Goal: Navigation & Orientation: Find specific page/section

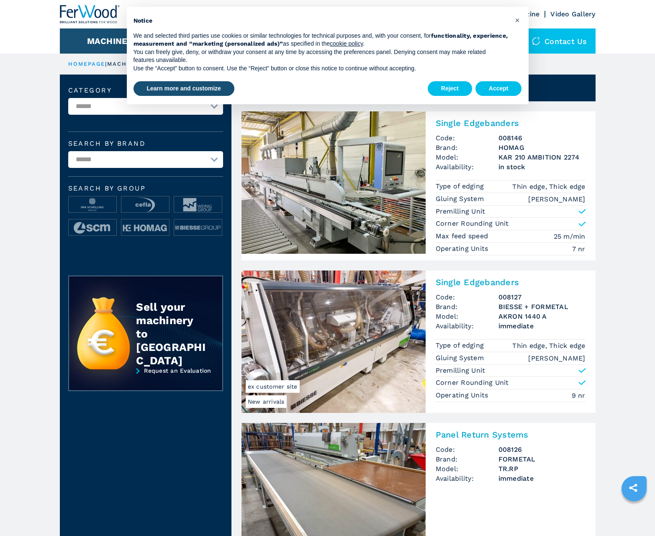
click at [498, 88] on button "Accept" at bounding box center [498, 88] width 46 height 15
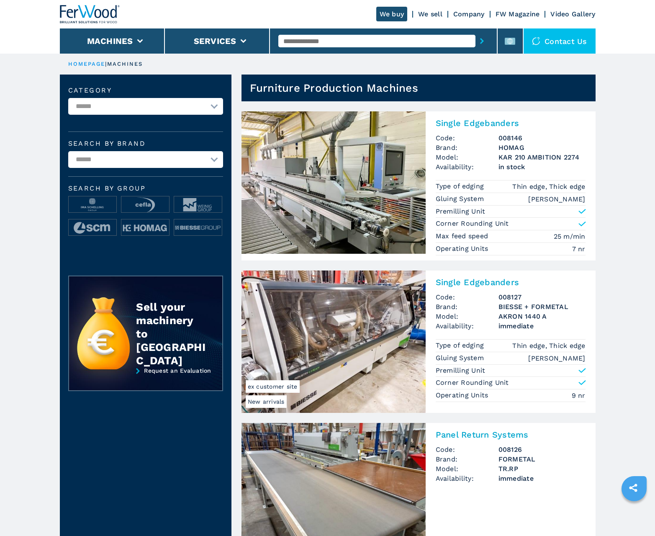
scroll to position [837, 0]
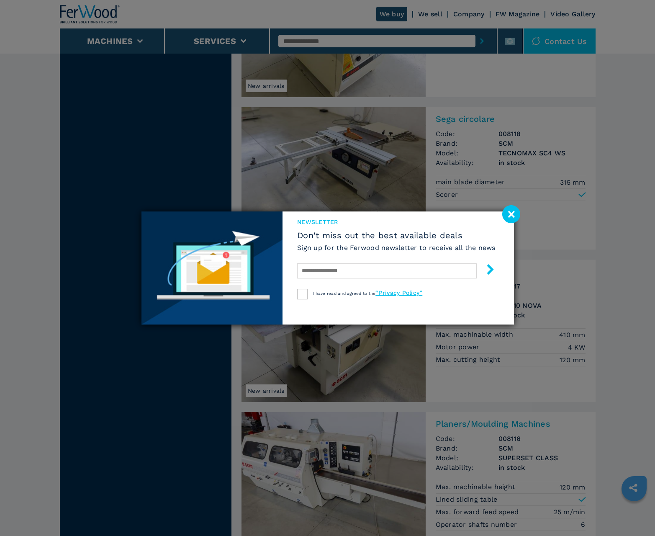
click at [511, 214] on image at bounding box center [511, 214] width 18 height 18
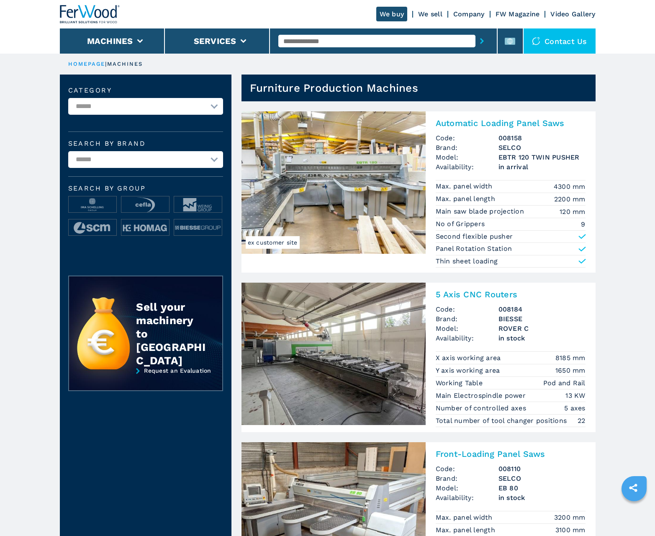
scroll to position [837, 0]
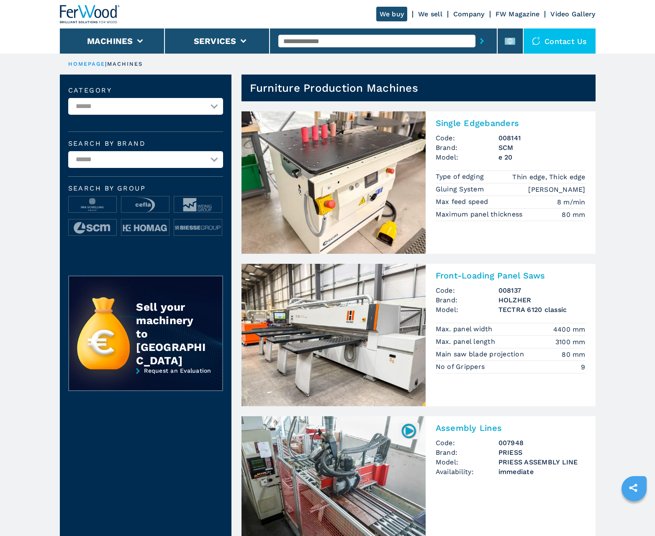
scroll to position [837, 0]
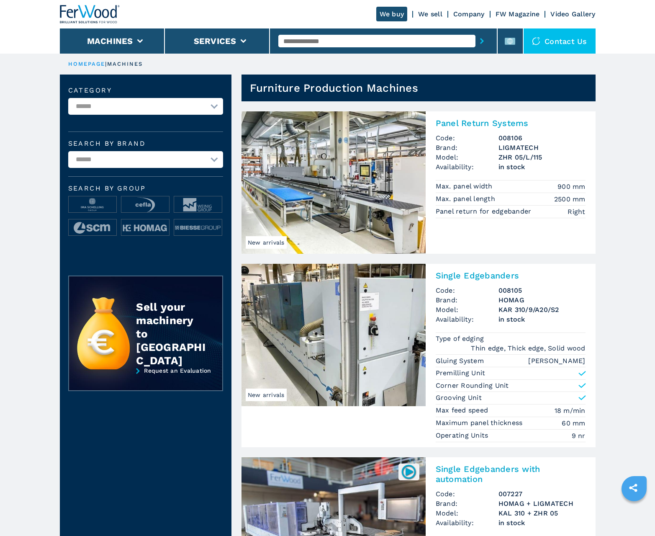
scroll to position [837, 0]
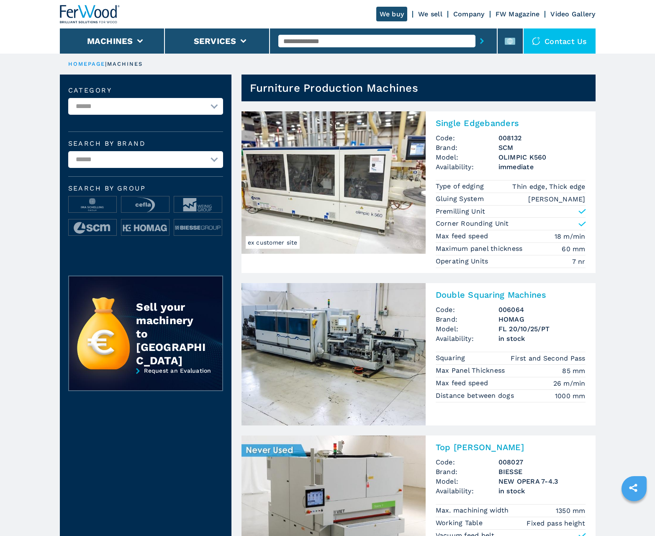
scroll to position [837, 0]
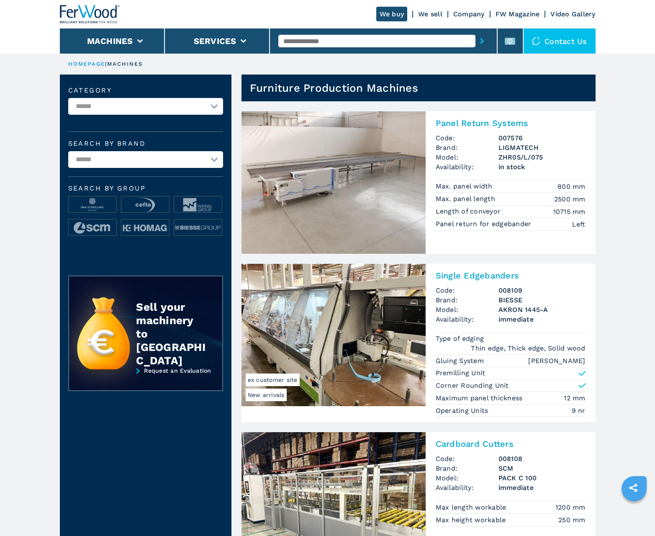
scroll to position [837, 0]
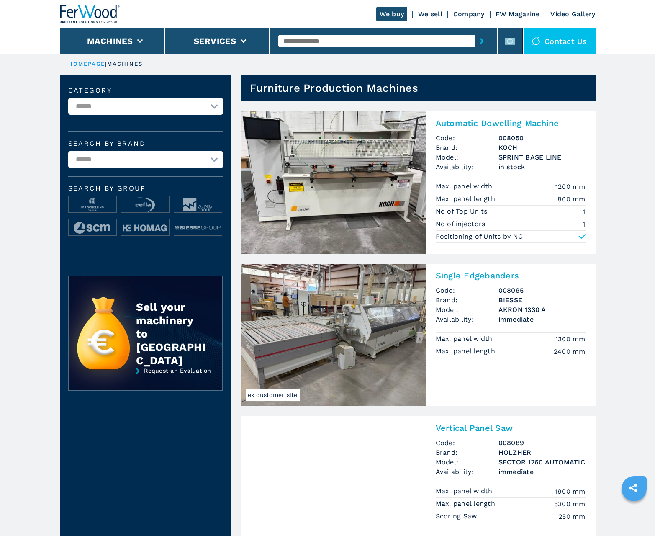
scroll to position [837, 0]
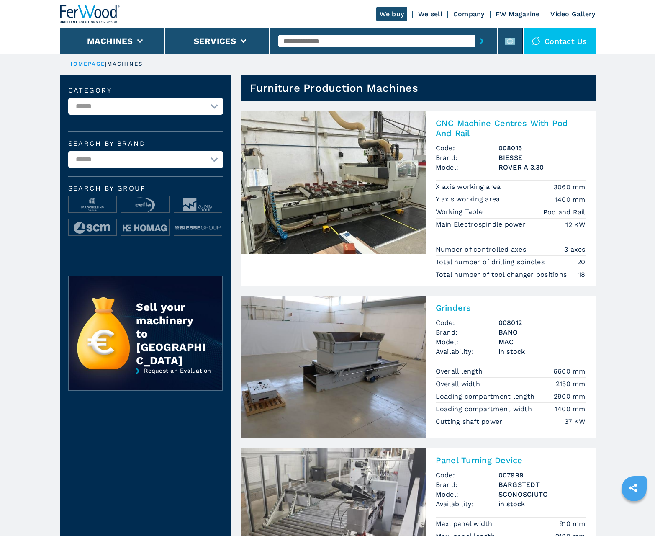
scroll to position [837, 0]
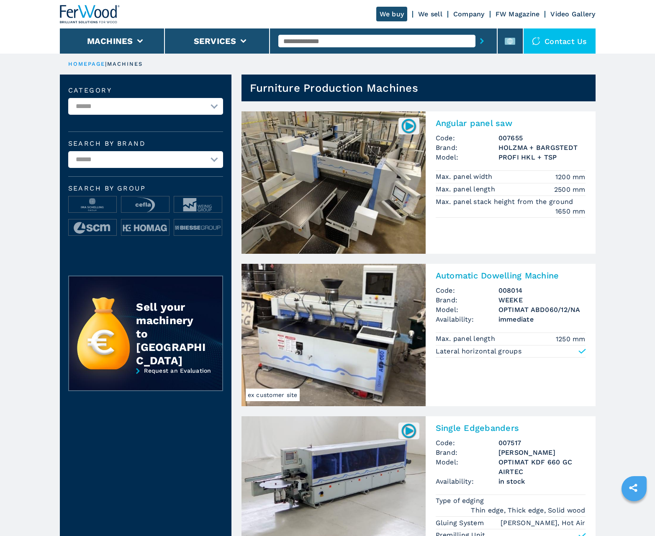
scroll to position [837, 0]
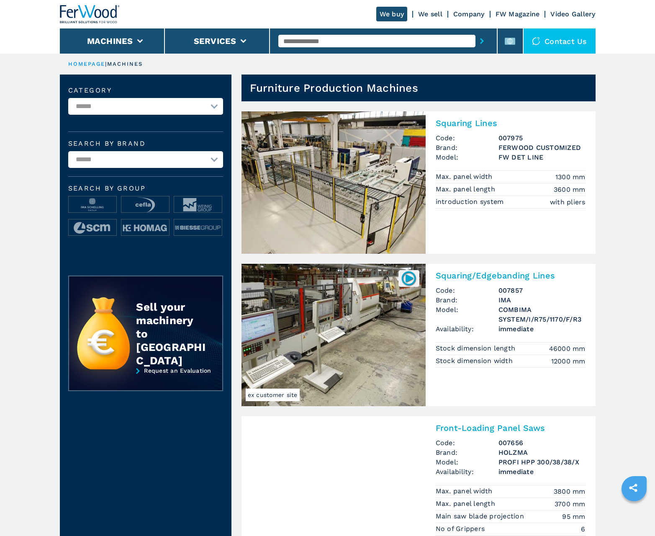
scroll to position [837, 0]
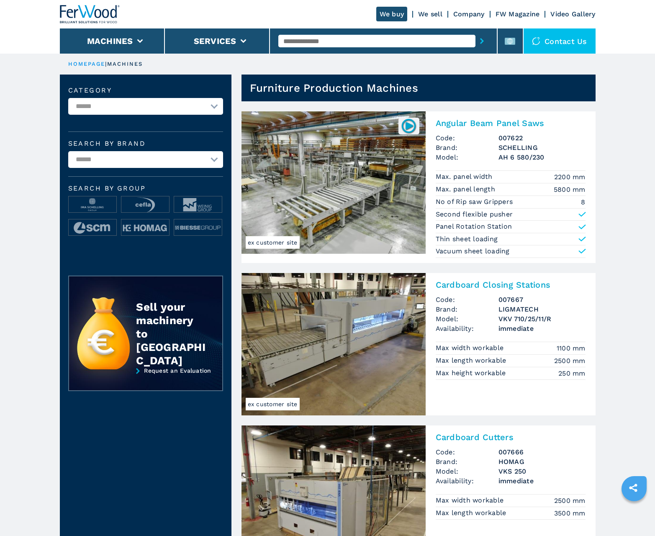
scroll to position [837, 0]
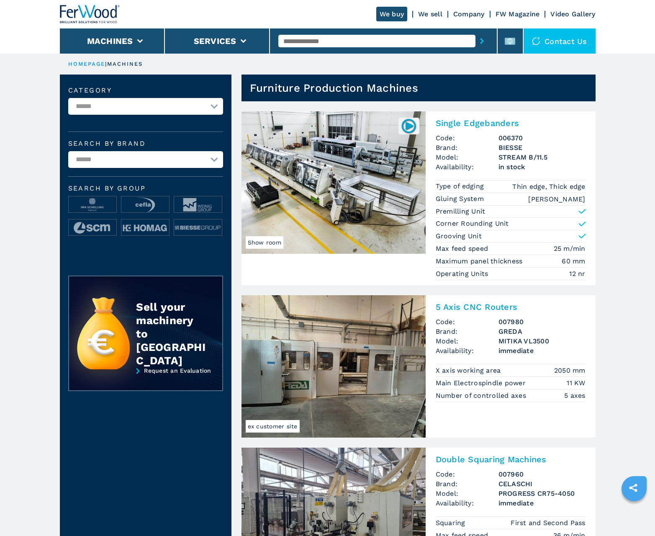
scroll to position [837, 0]
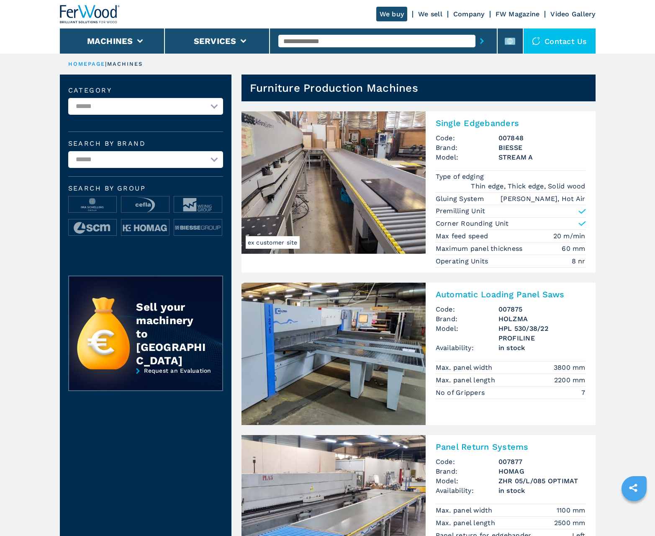
scroll to position [837, 0]
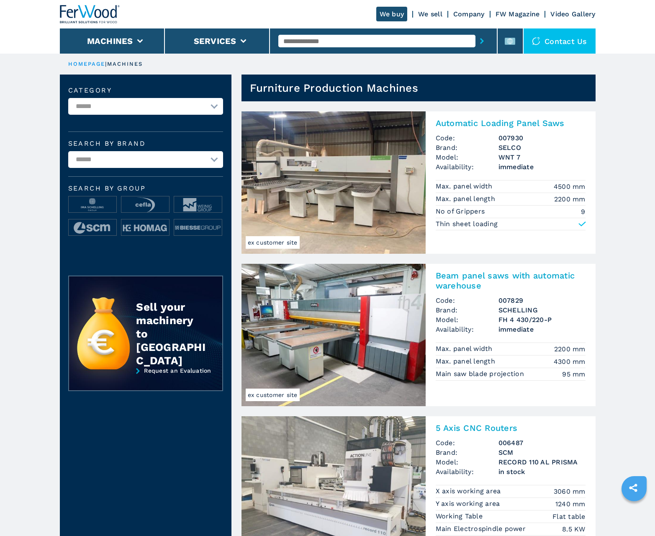
scroll to position [837, 0]
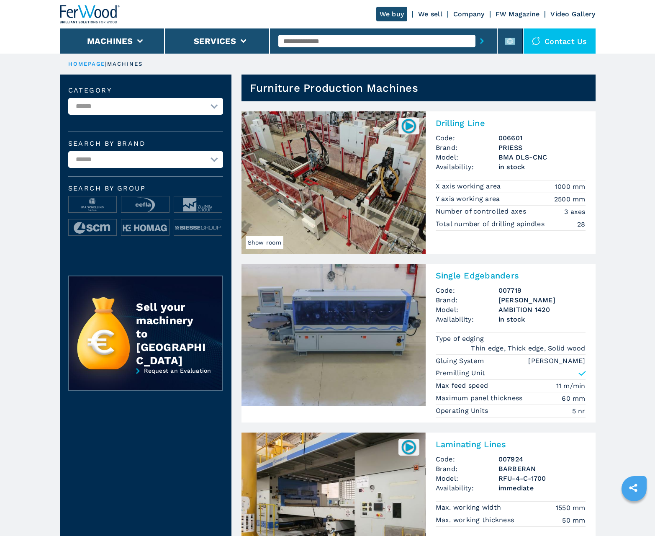
scroll to position [837, 0]
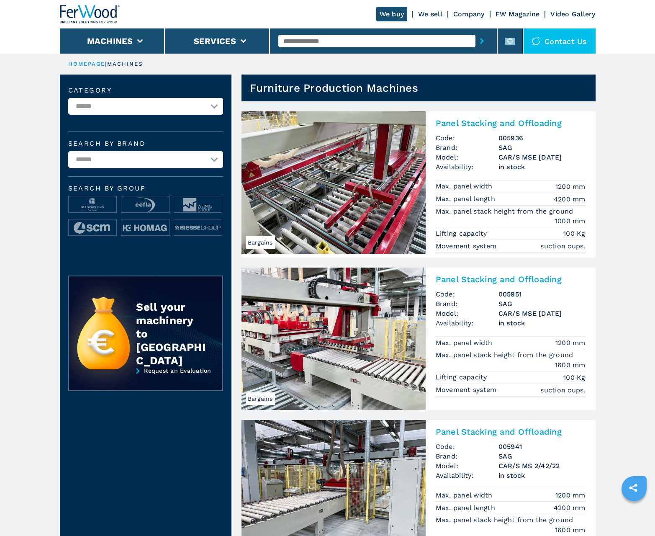
scroll to position [837, 0]
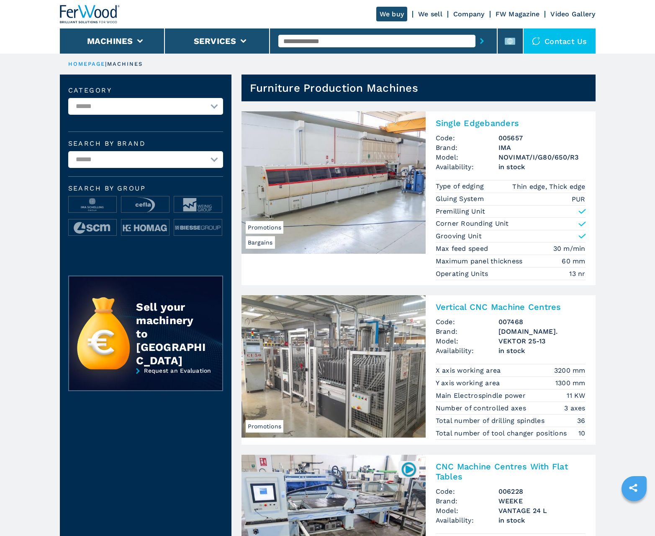
scroll to position [837, 0]
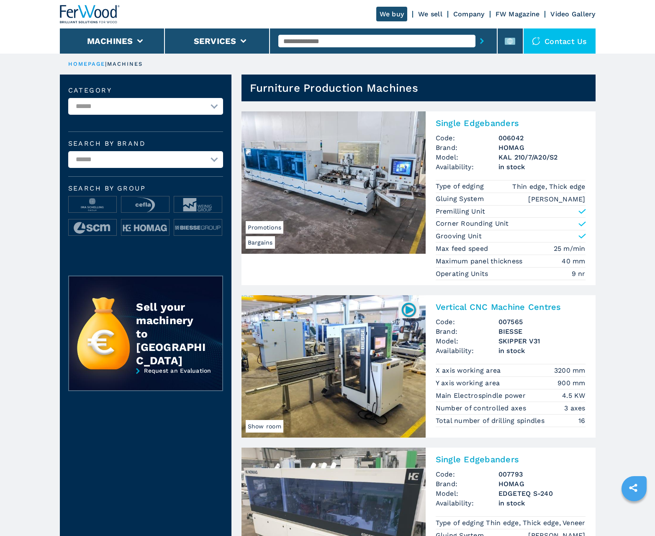
scroll to position [837, 0]
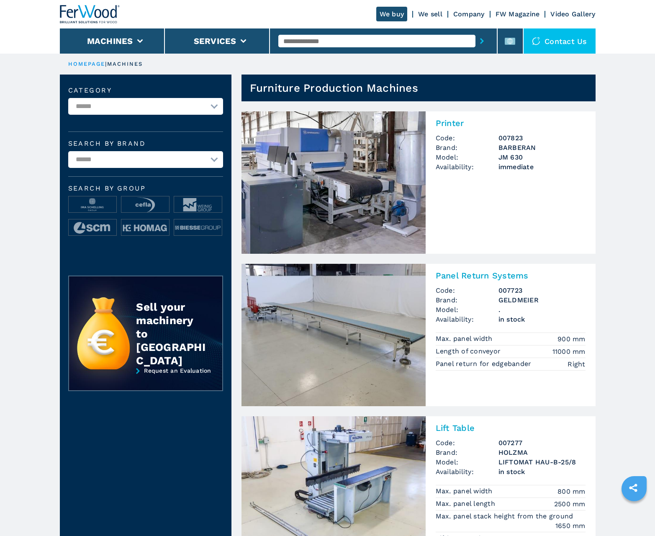
scroll to position [837, 0]
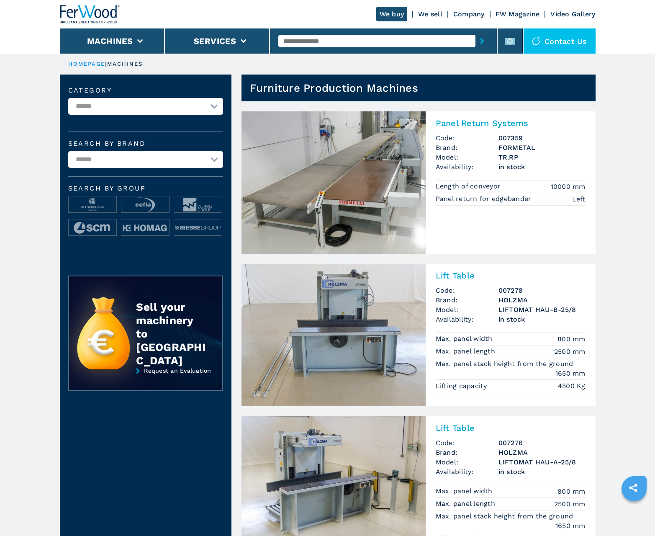
scroll to position [837, 0]
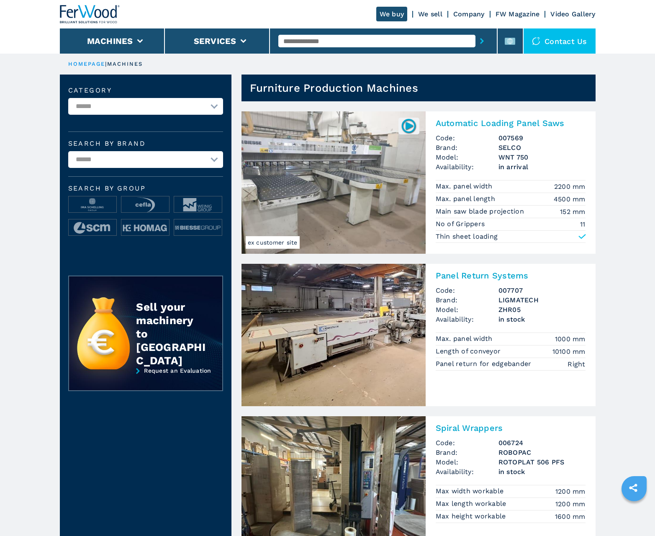
scroll to position [837, 0]
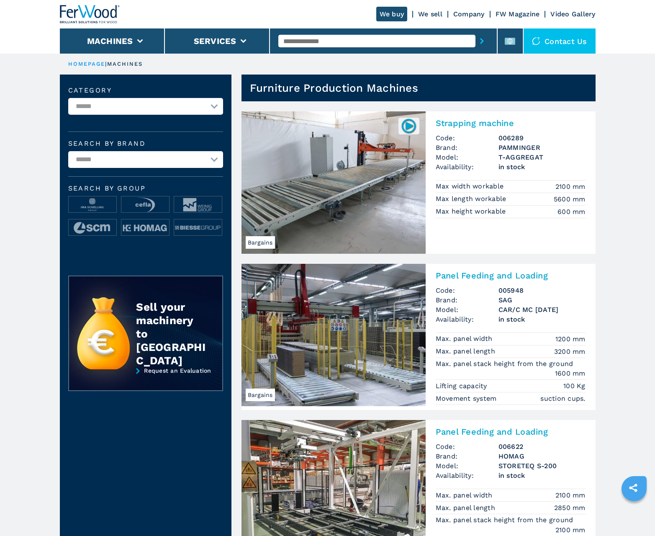
scroll to position [837, 0]
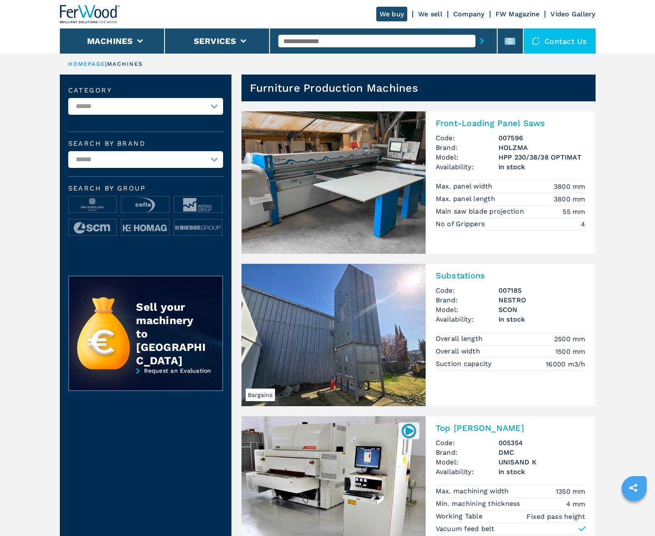
scroll to position [837, 0]
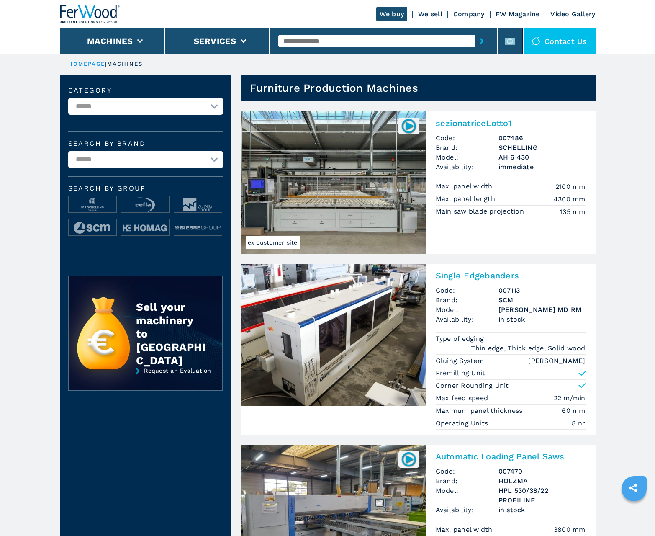
scroll to position [837, 0]
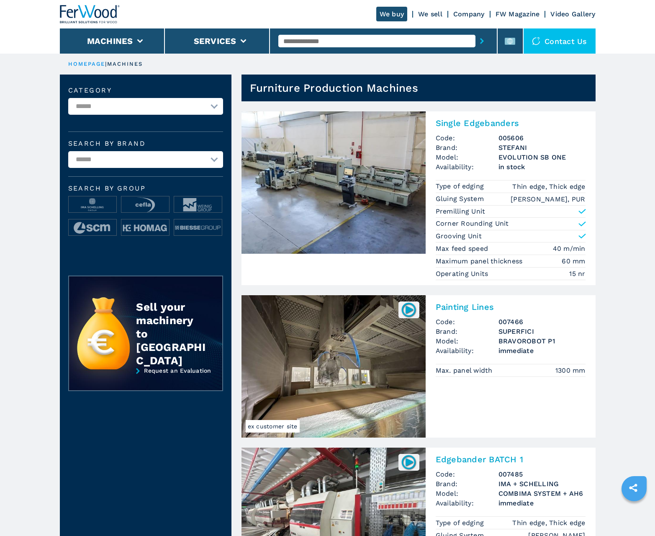
scroll to position [837, 0]
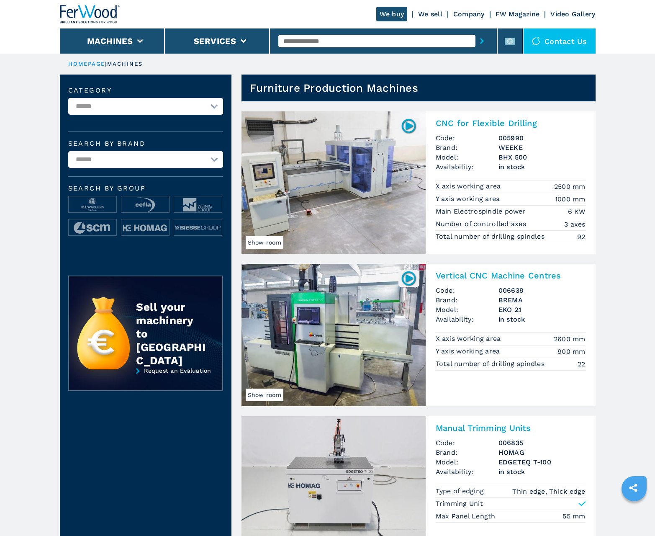
scroll to position [837, 0]
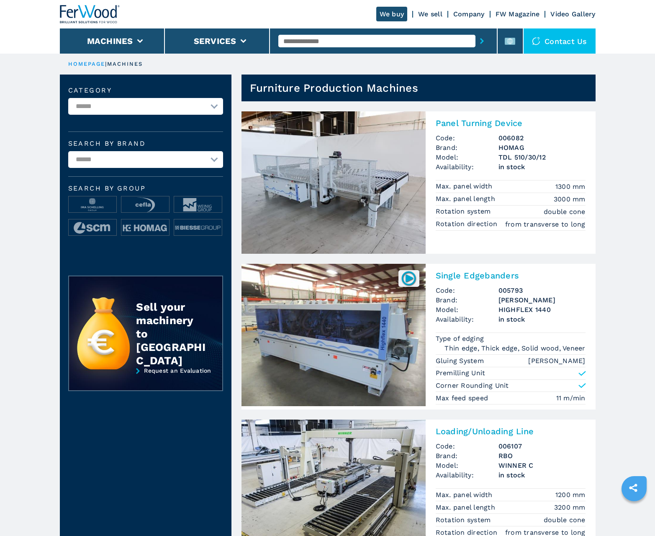
scroll to position [837, 0]
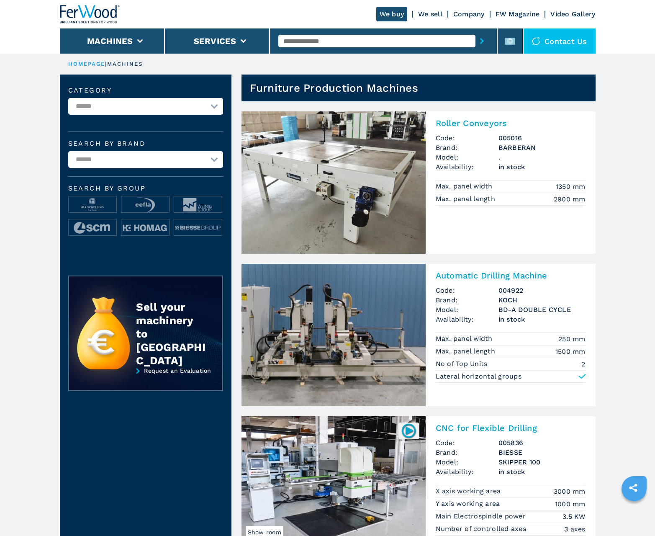
scroll to position [837, 0]
